Goal: Transaction & Acquisition: Purchase product/service

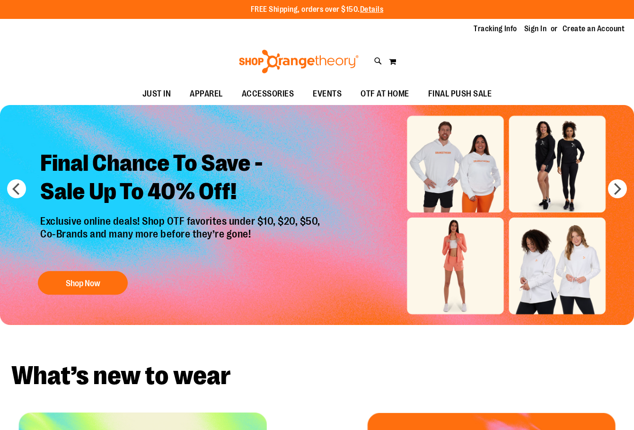
click at [528, 27] on link "Sign In" at bounding box center [535, 29] width 23 height 10
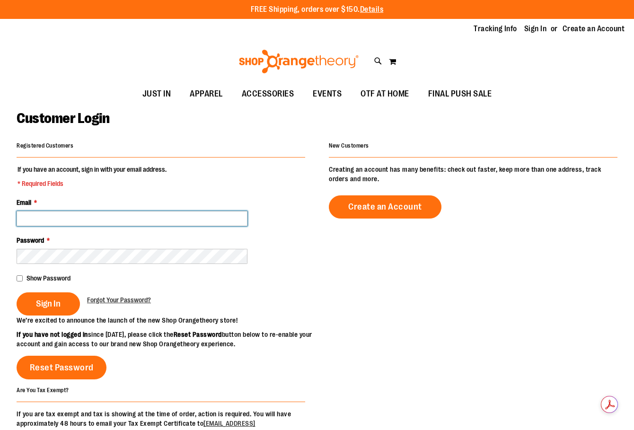
click at [153, 218] on input "Email *" at bounding box center [132, 218] width 231 height 15
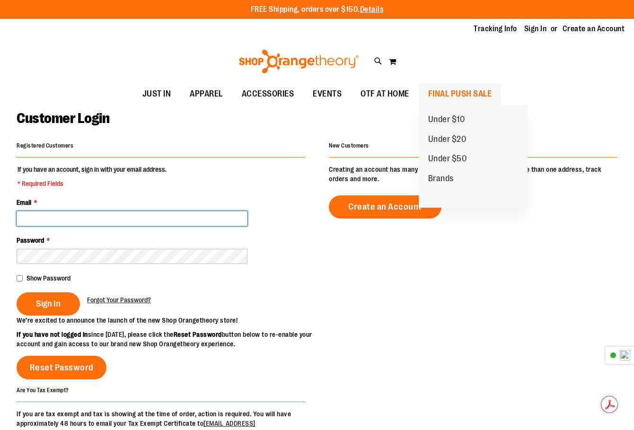
click at [464, 100] on span "FINAL PUSH SALE" at bounding box center [460, 93] width 64 height 21
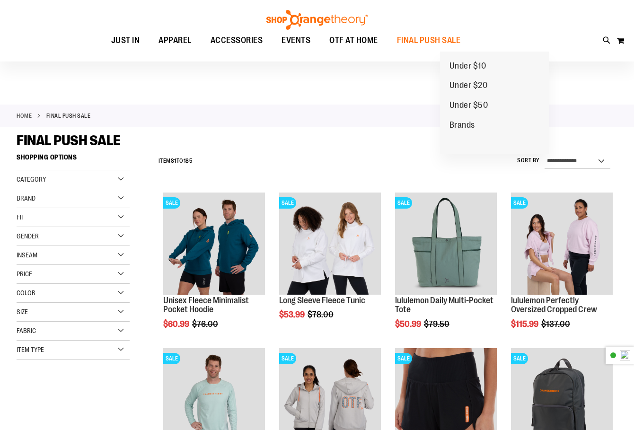
scroll to position [315, 0]
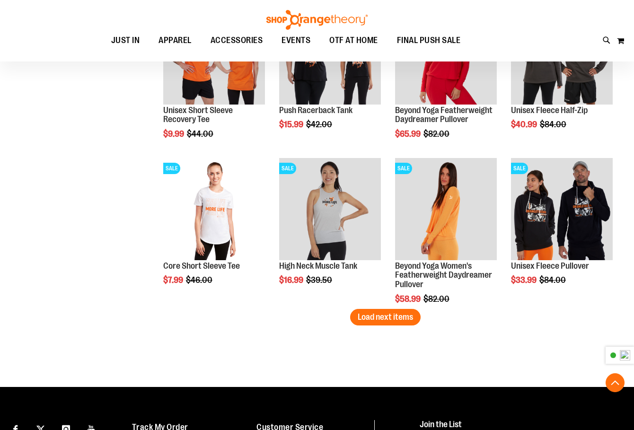
scroll to position [1339, 0]
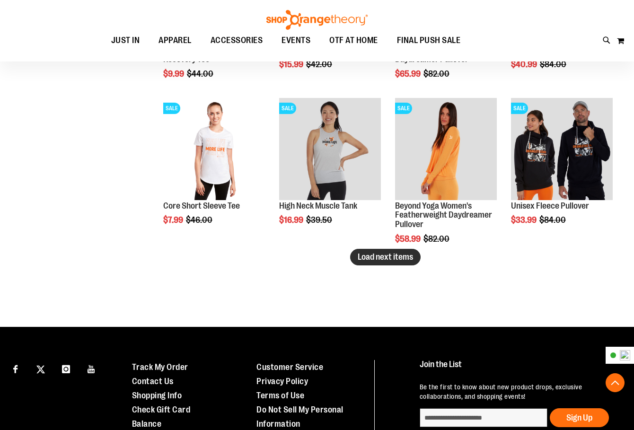
click at [413, 260] on button "Load next items" at bounding box center [385, 257] width 70 height 17
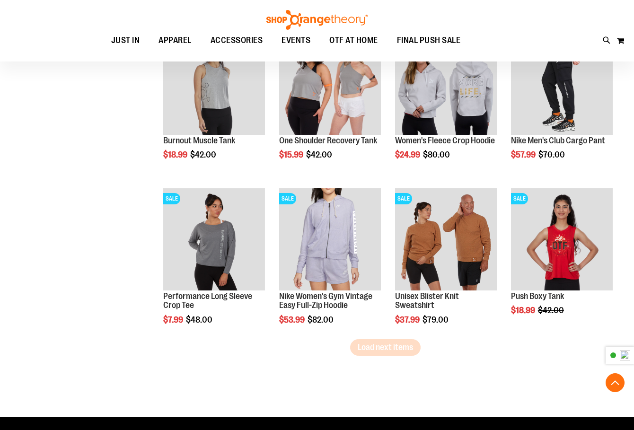
scroll to position [1733, 0]
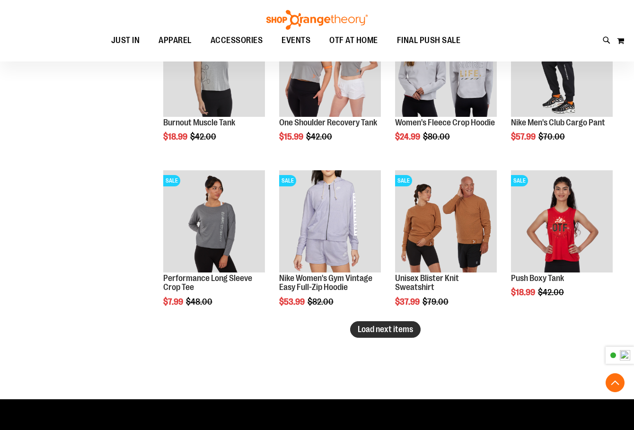
click at [365, 333] on span "Load next items" at bounding box center [384, 328] width 55 height 9
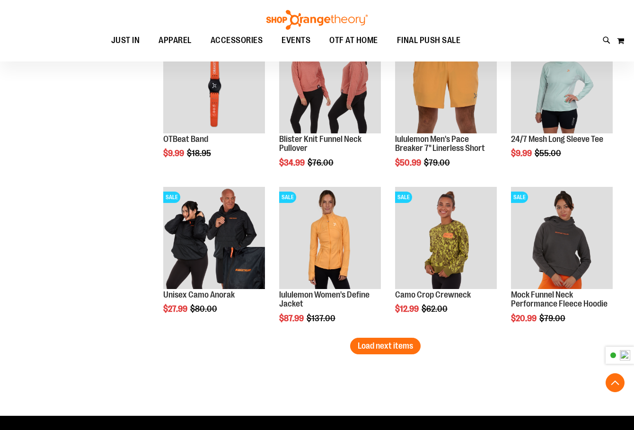
scroll to position [2207, 0]
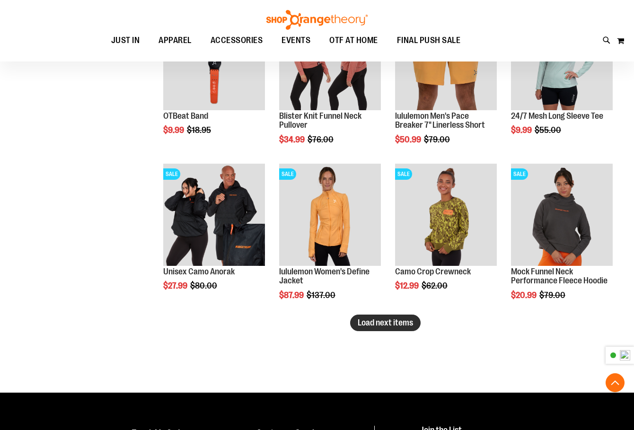
click at [389, 323] on span "Load next items" at bounding box center [384, 322] width 55 height 9
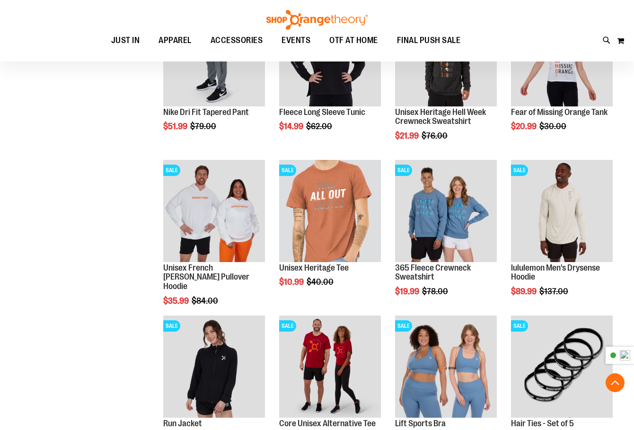
scroll to position [2601, 0]
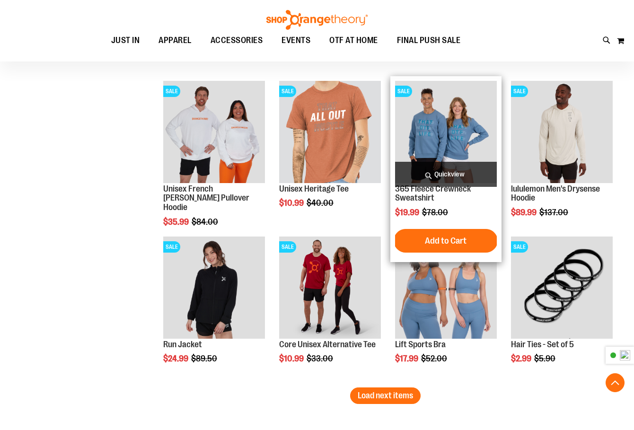
click at [437, 140] on img "product" at bounding box center [446, 132] width 102 height 102
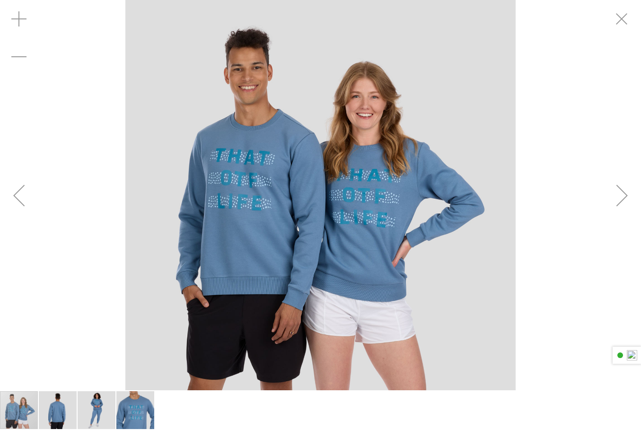
click at [609, 182] on div "Next" at bounding box center [622, 195] width 38 height 38
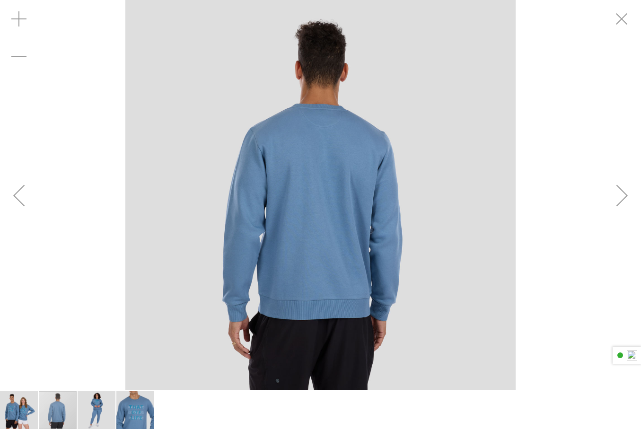
click at [609, 183] on div "Next" at bounding box center [622, 195] width 38 height 38
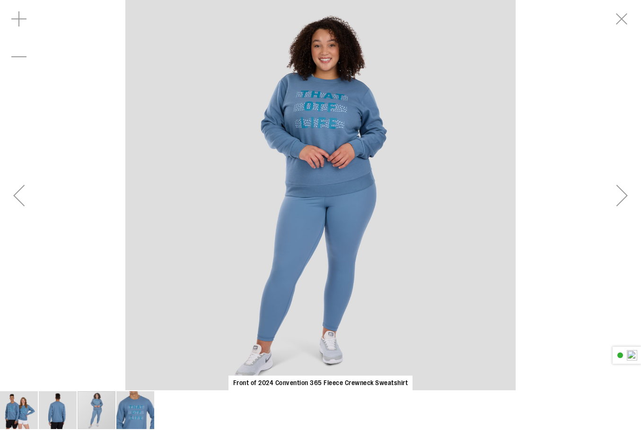
click at [609, 183] on div "Next" at bounding box center [622, 195] width 38 height 38
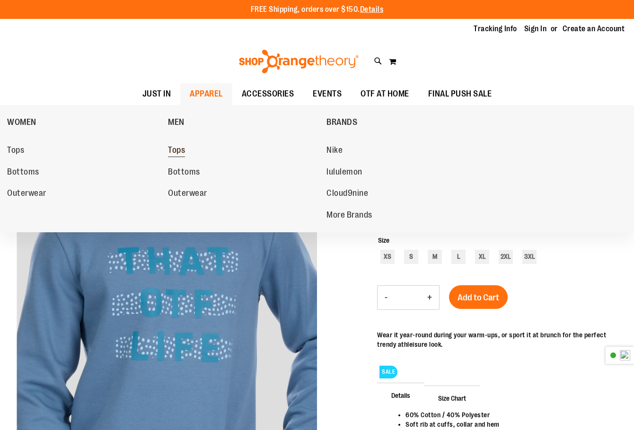
click at [174, 154] on span "Tops" at bounding box center [176, 151] width 17 height 12
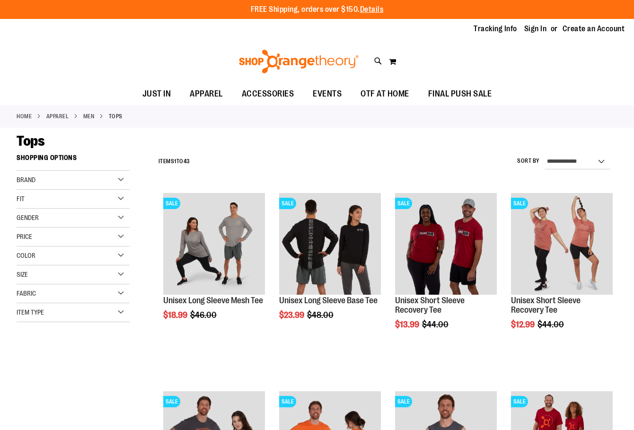
click at [84, 250] on div "Color" at bounding box center [73, 255] width 113 height 19
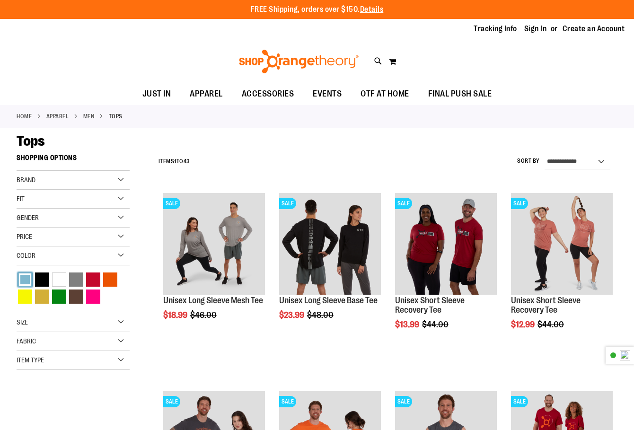
click at [21, 274] on div "Blue" at bounding box center [25, 279] width 14 height 14
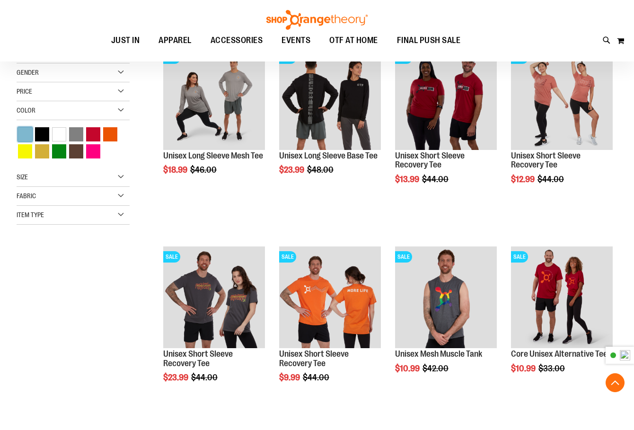
scroll to position [149, 0]
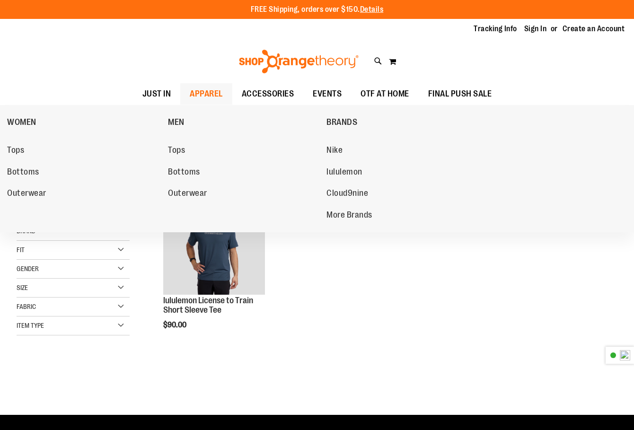
click at [214, 86] on span "APPAREL" at bounding box center [206, 93] width 33 height 21
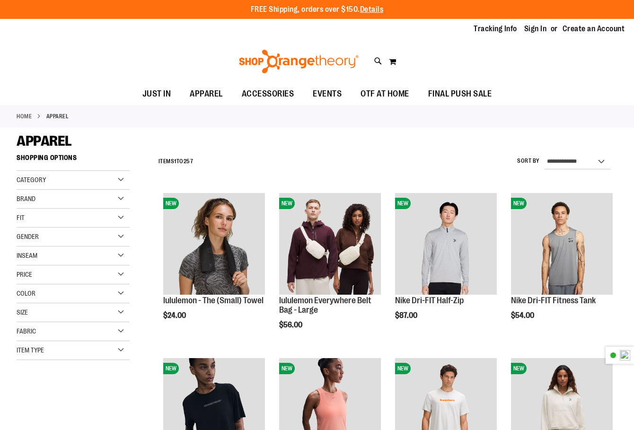
click at [34, 299] on div "Color" at bounding box center [73, 293] width 113 height 19
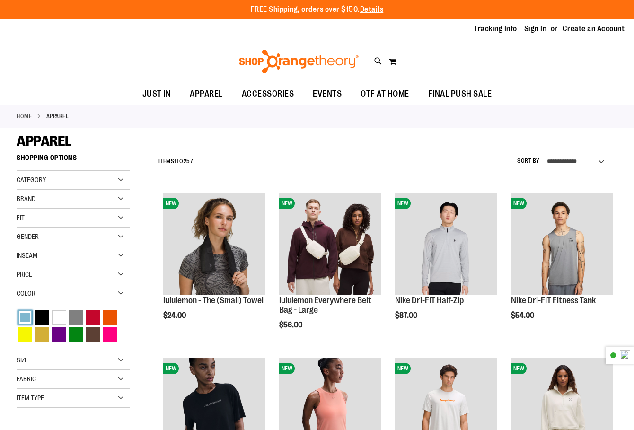
click at [26, 320] on div "Blue" at bounding box center [25, 317] width 14 height 14
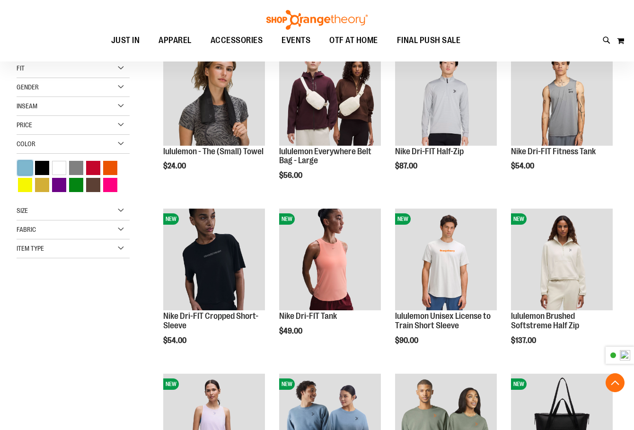
scroll to position [149, 0]
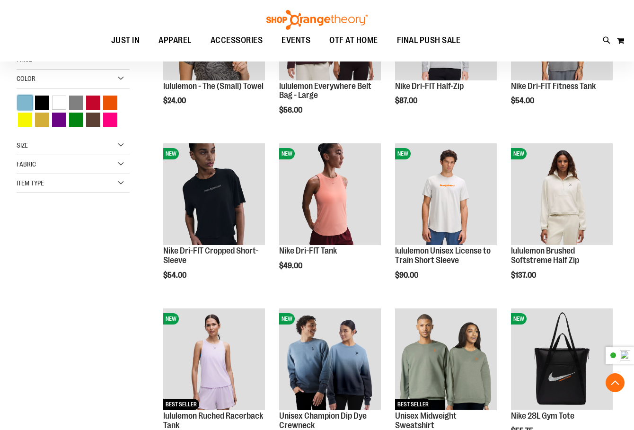
scroll to position [307, 0]
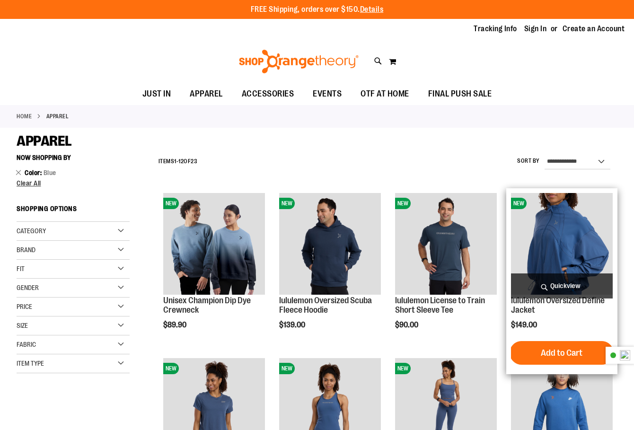
click at [597, 248] on img "product" at bounding box center [562, 244] width 102 height 102
click at [569, 244] on img "product" at bounding box center [562, 244] width 102 height 102
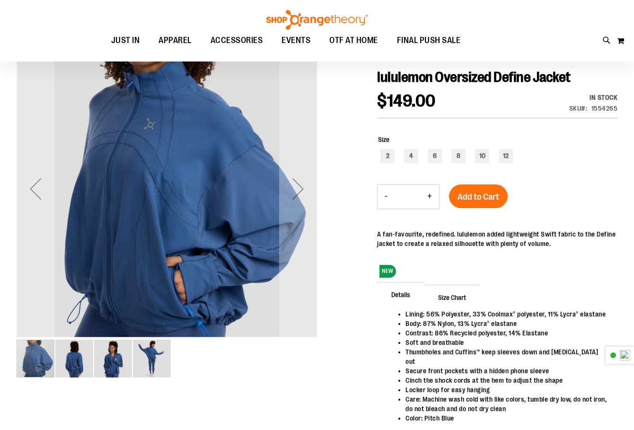
scroll to position [78, 0]
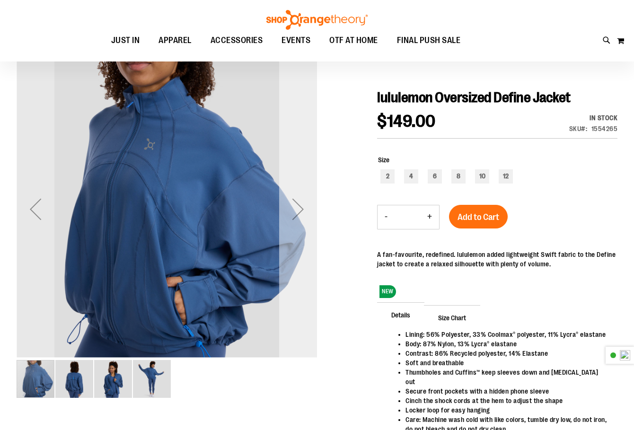
click at [300, 208] on div "Next" at bounding box center [298, 209] width 38 height 38
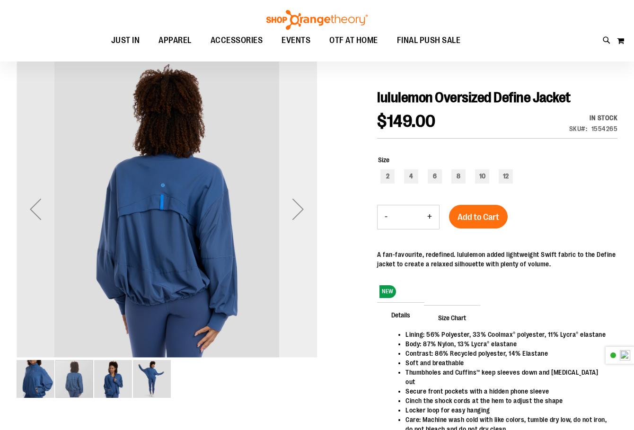
click at [300, 208] on div "Next" at bounding box center [298, 209] width 38 height 38
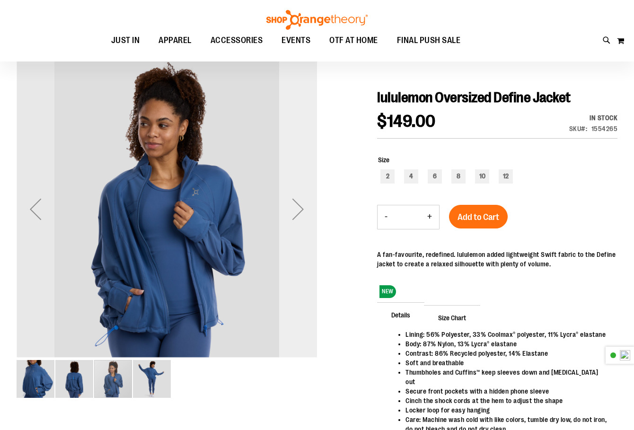
click at [300, 208] on div "Next" at bounding box center [298, 209] width 38 height 38
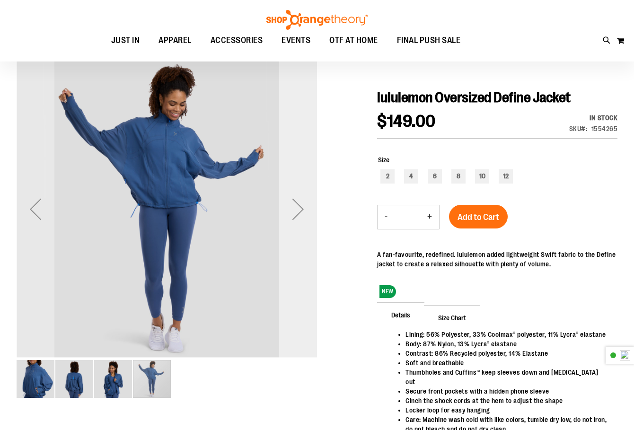
click at [300, 208] on div "Next" at bounding box center [298, 209] width 38 height 38
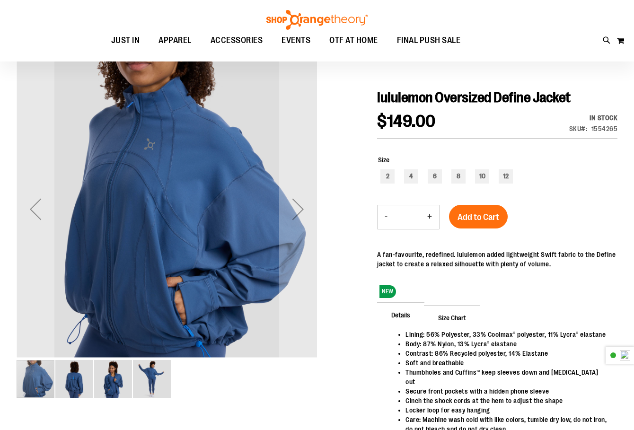
click at [100, 391] on img "image 3 of 4" at bounding box center [113, 379] width 38 height 38
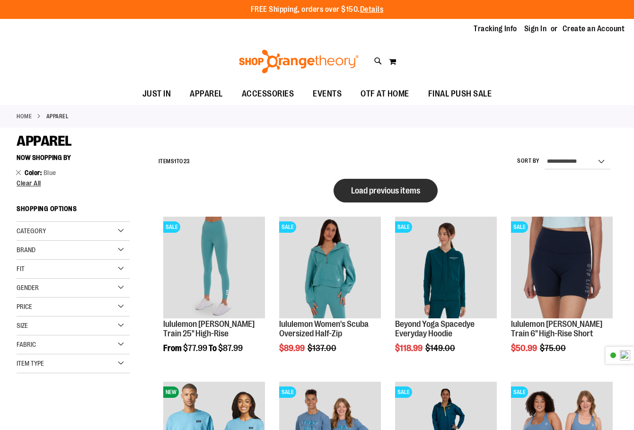
click at [368, 187] on span "Load previous items" at bounding box center [385, 190] width 69 height 9
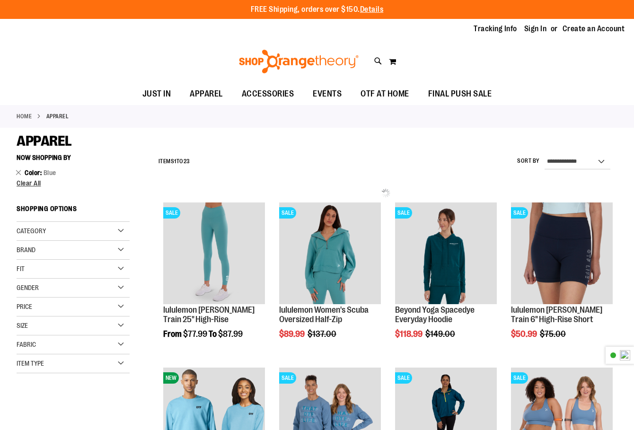
click at [76, 304] on div "Price" at bounding box center [73, 306] width 113 height 19
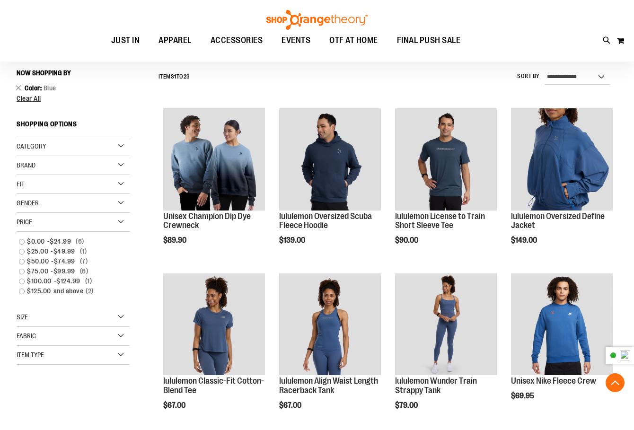
scroll to position [78, 0]
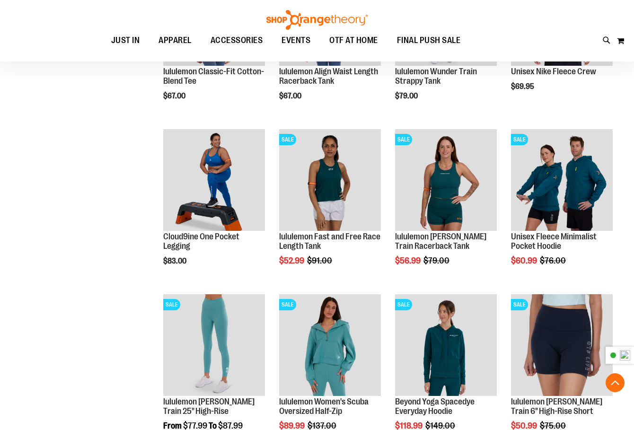
scroll to position [22, 0]
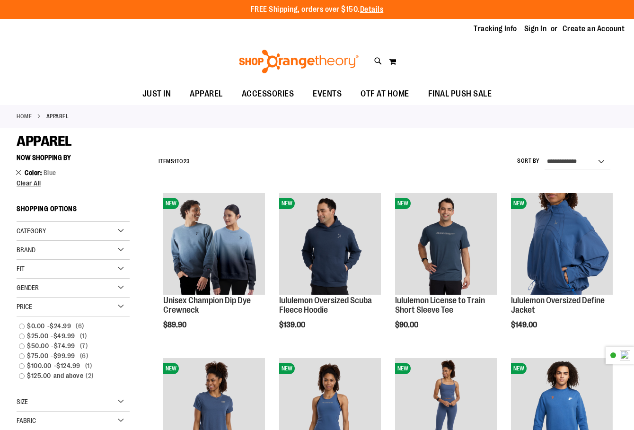
click at [20, 172] on link "Remove This Item" at bounding box center [19, 171] width 6 height 9
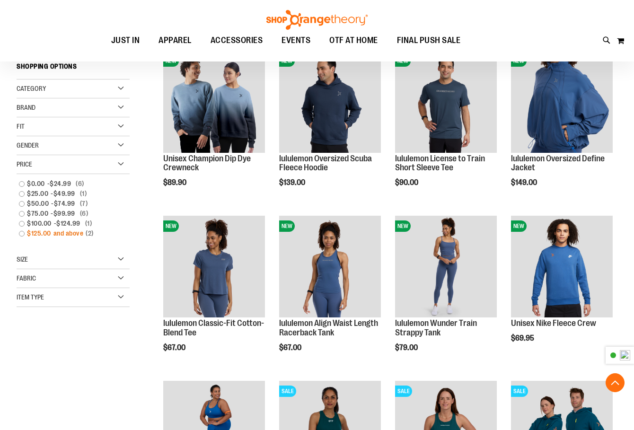
scroll to position [149, 0]
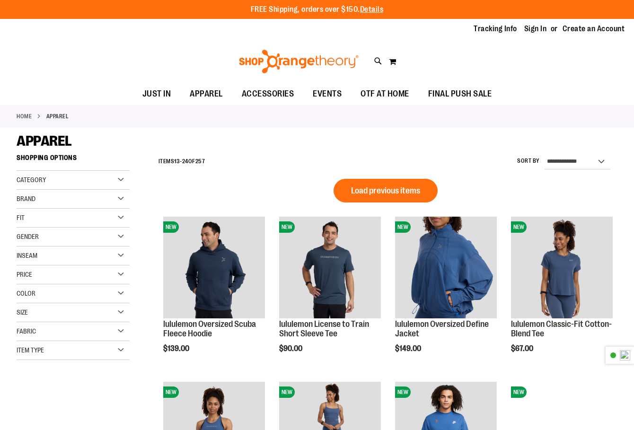
click at [51, 292] on div "Color" at bounding box center [73, 293] width 113 height 19
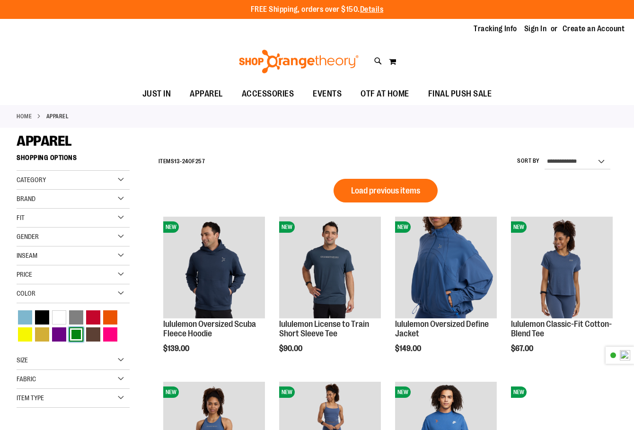
click at [74, 336] on div "Green" at bounding box center [76, 334] width 14 height 14
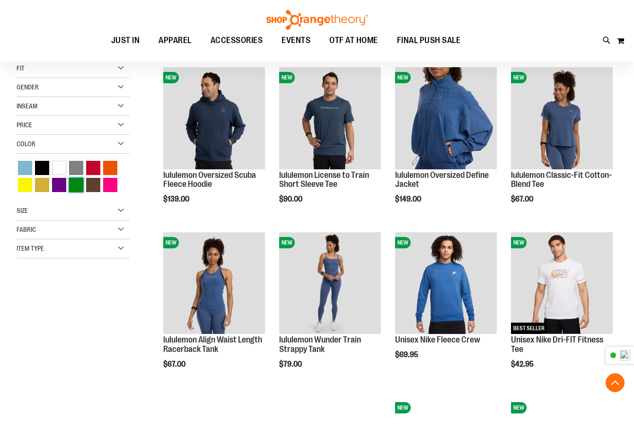
scroll to position [149, 0]
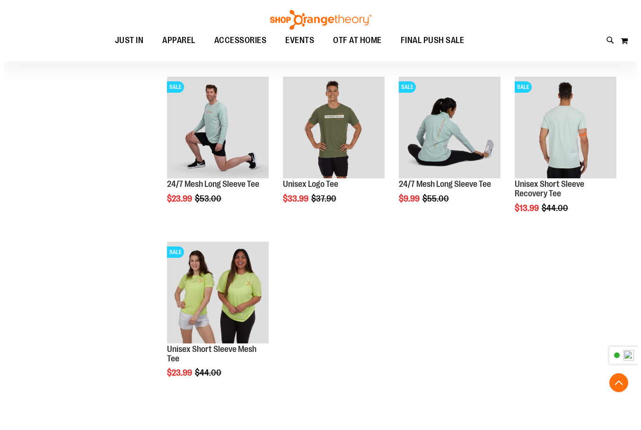
scroll to position [630, 0]
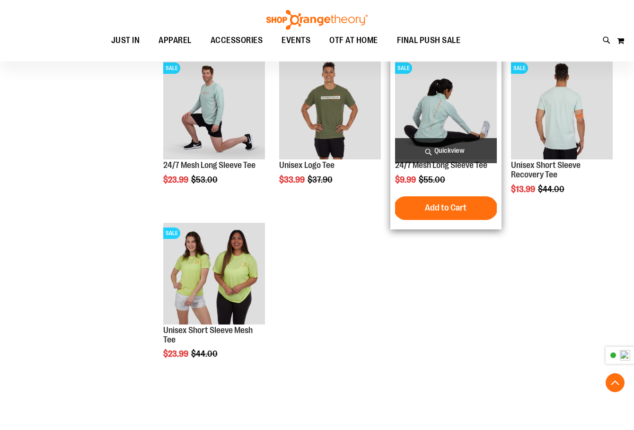
click at [464, 118] on img "product" at bounding box center [446, 109] width 102 height 102
click at [462, 149] on span "Quickview" at bounding box center [446, 150] width 102 height 25
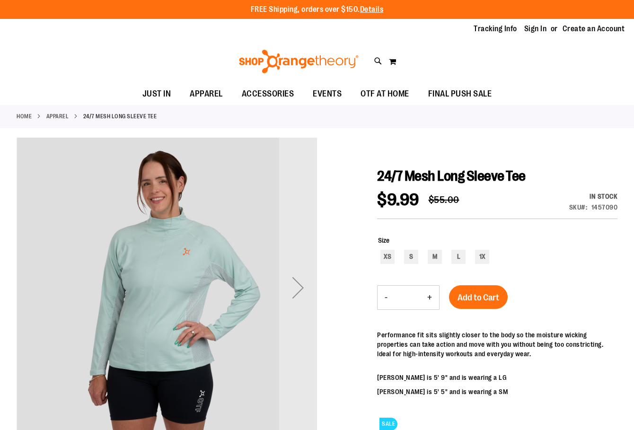
click at [289, 300] on div "Next" at bounding box center [298, 288] width 38 height 38
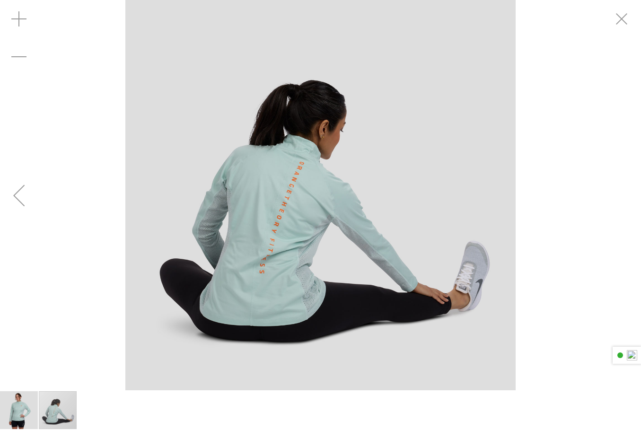
click at [477, 186] on img "carousel" at bounding box center [320, 195] width 390 height 390
click at [513, 172] on img "carousel" at bounding box center [320, 195] width 390 height 390
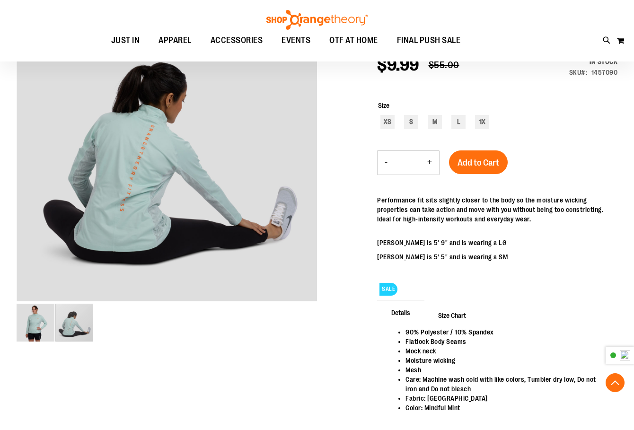
scroll to position [236, 0]
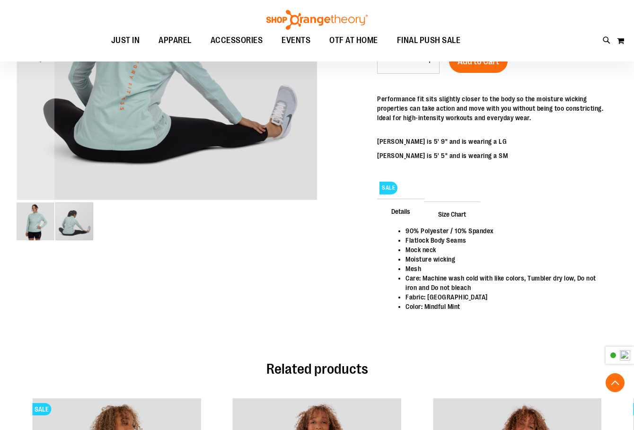
click at [37, 229] on img "image 1 of 2" at bounding box center [36, 221] width 38 height 38
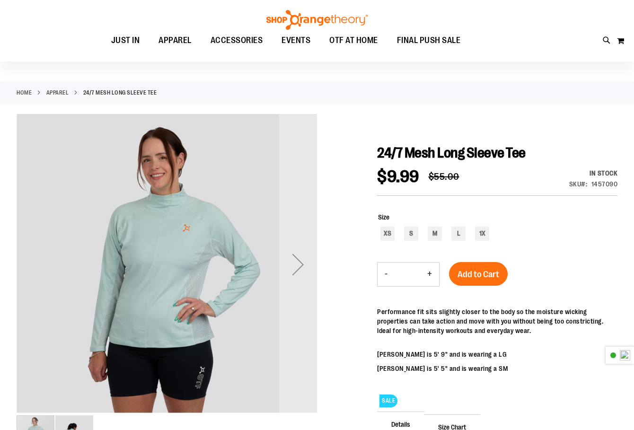
scroll to position [0, 0]
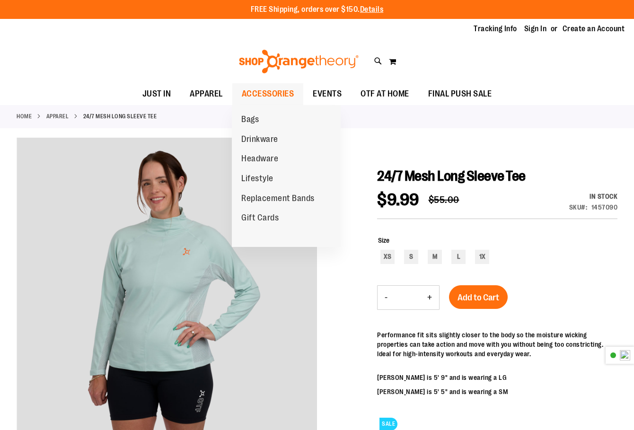
click at [276, 95] on span "ACCESSORIES" at bounding box center [268, 93] width 52 height 21
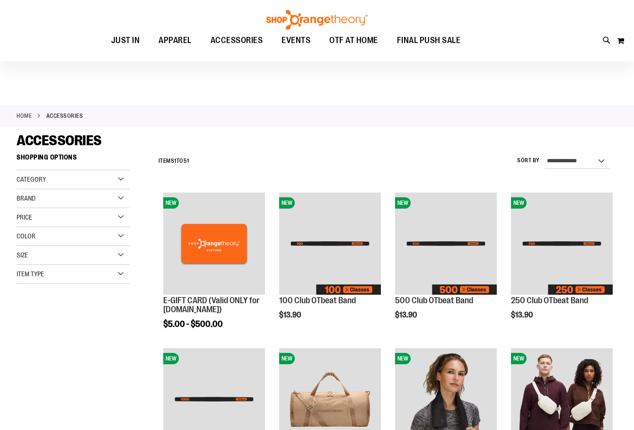
scroll to position [78, 0]
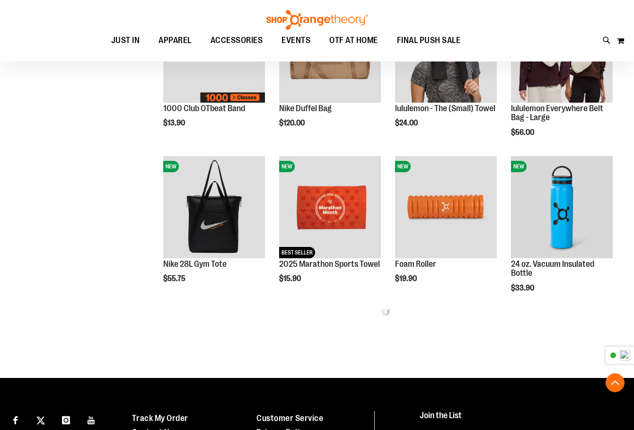
scroll to position [393, 0]
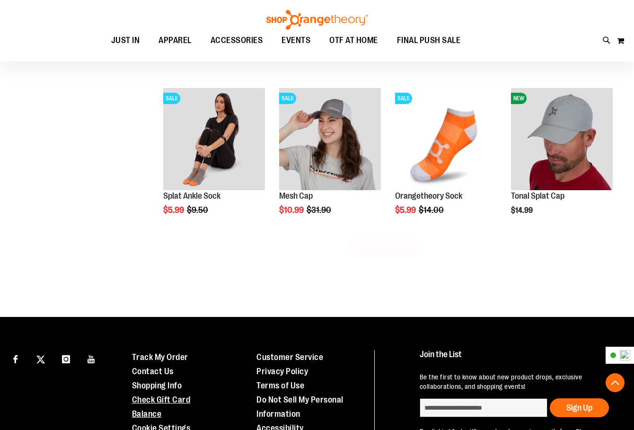
scroll to position [1352, 0]
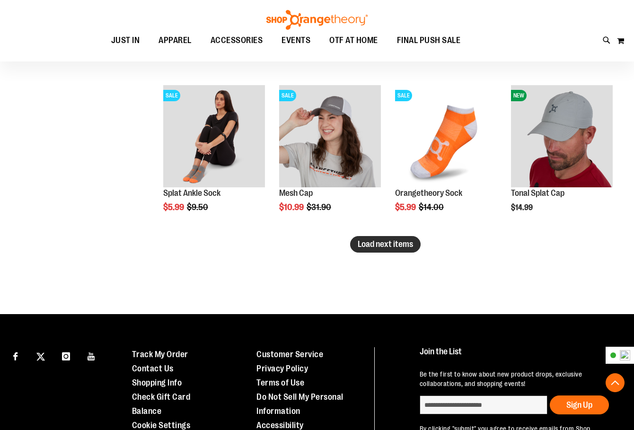
click at [399, 251] on button "Load next items" at bounding box center [385, 244] width 70 height 17
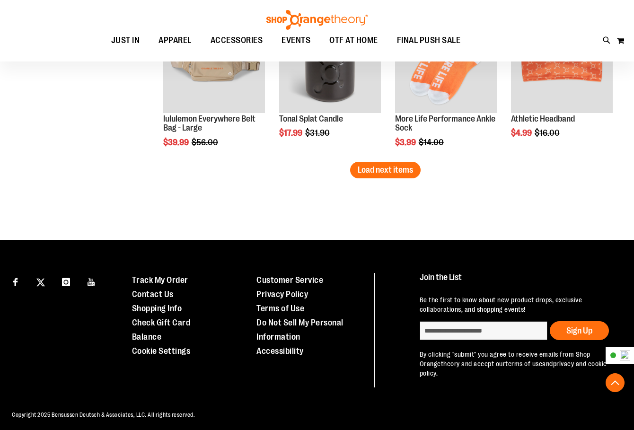
scroll to position [1898, 0]
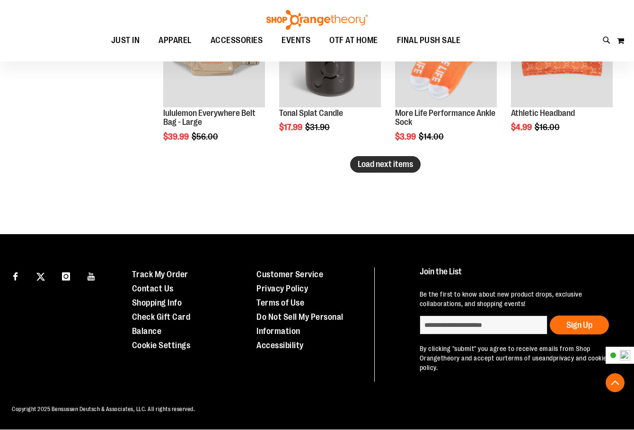
click at [406, 166] on span "Load next items" at bounding box center [384, 163] width 55 height 9
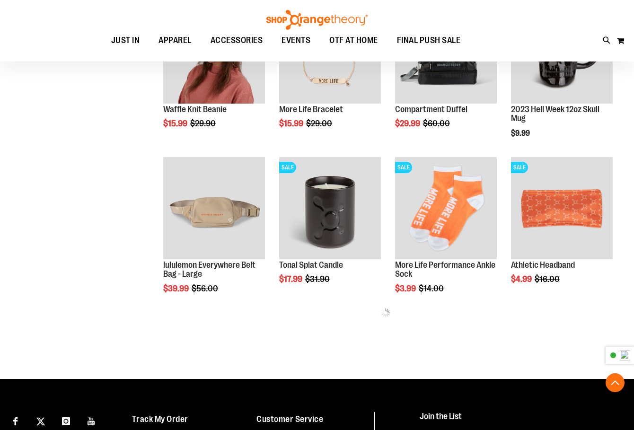
scroll to position [1891, 0]
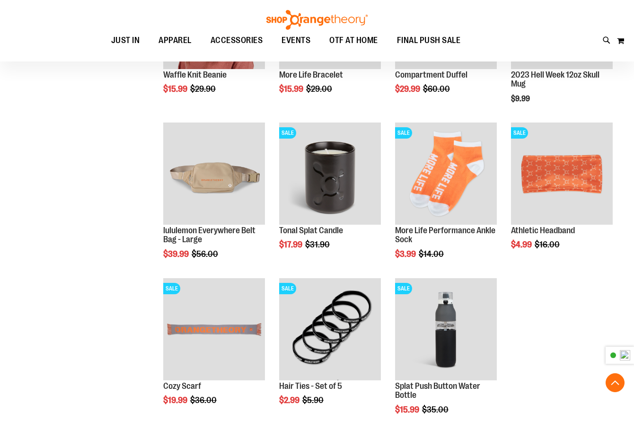
scroll to position [1722, 0]
